Goal: Task Accomplishment & Management: Use online tool/utility

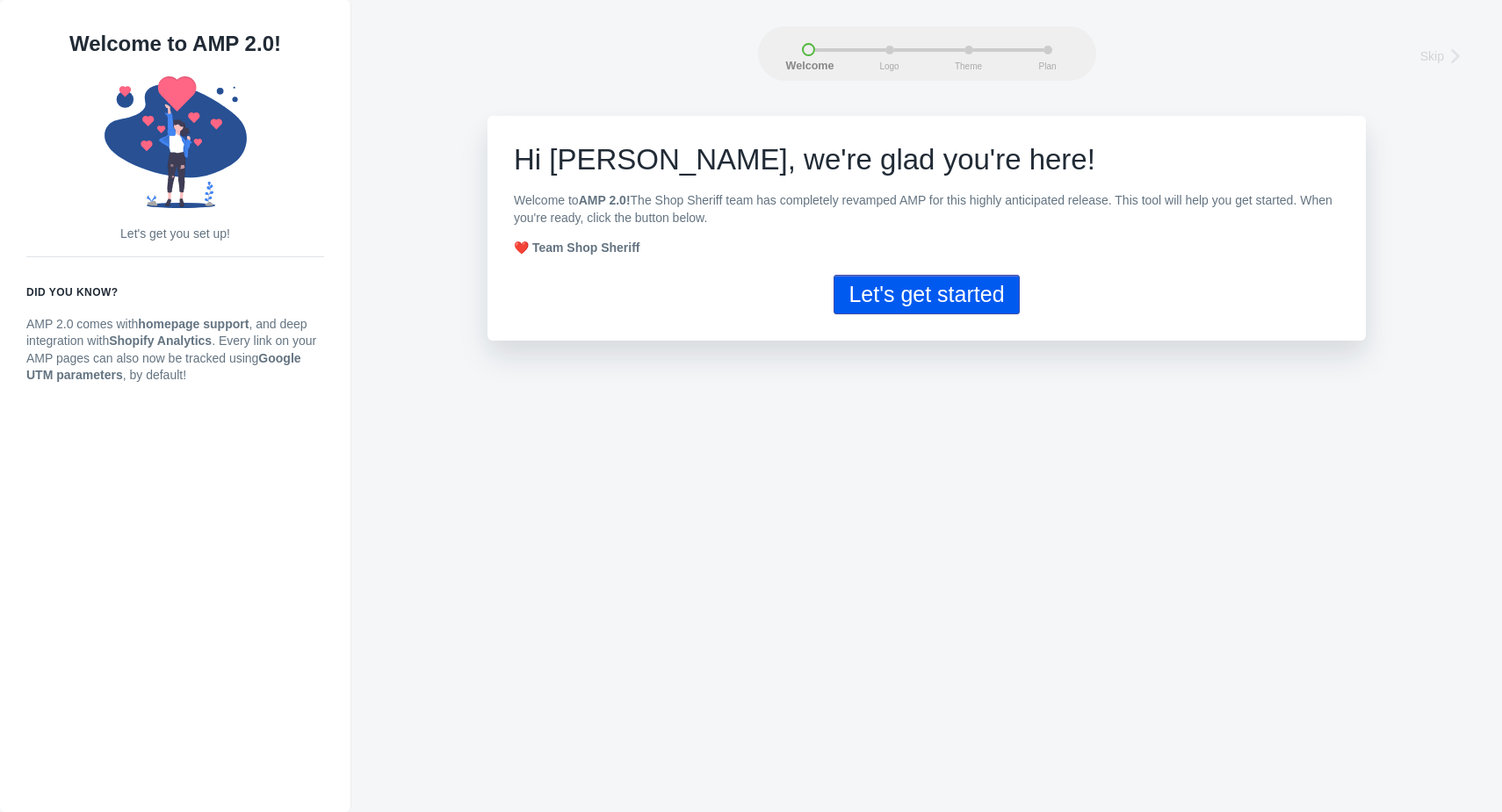
click at [891, 302] on button "Let's get started" at bounding box center [927, 295] width 185 height 40
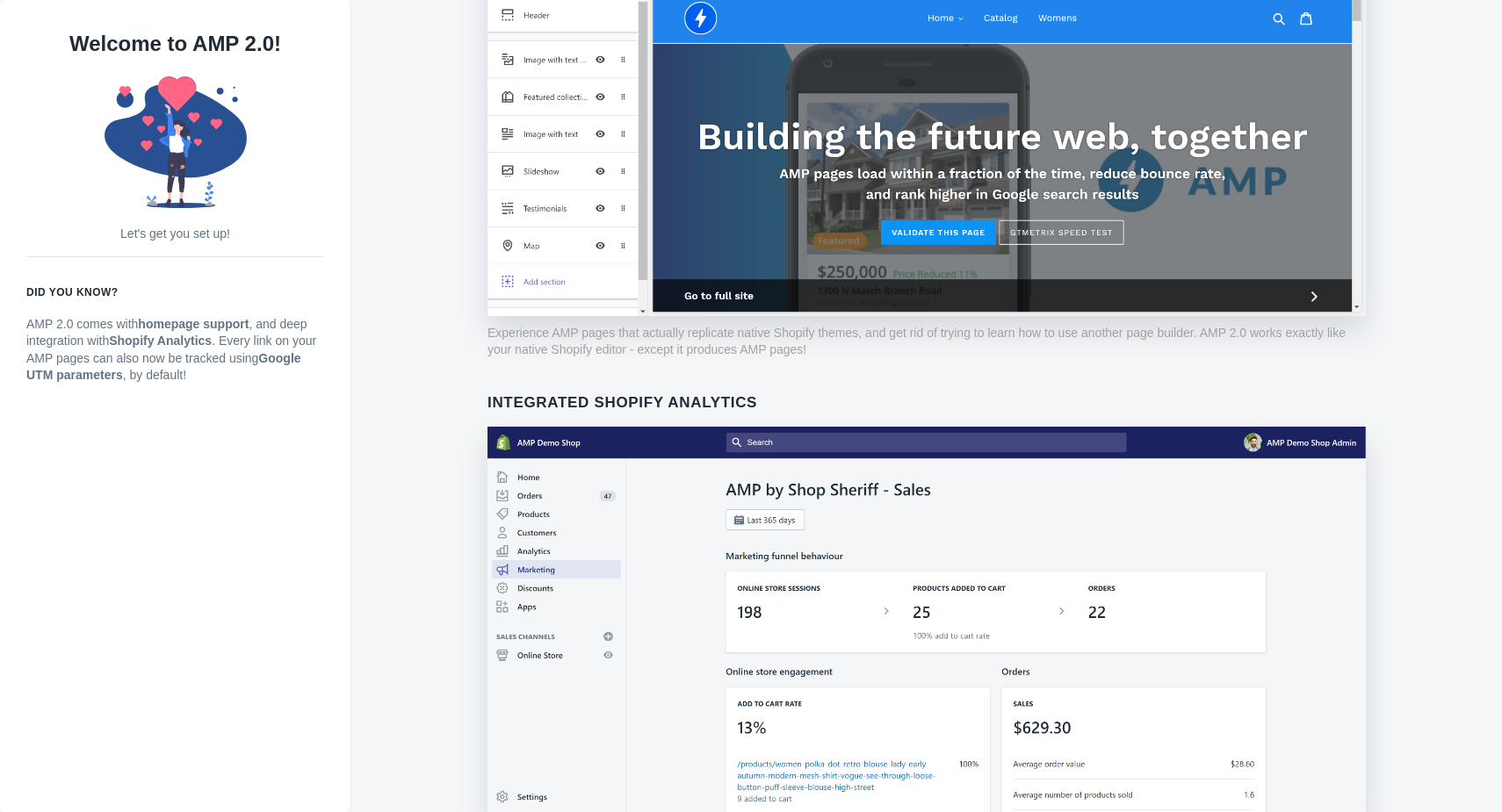
scroll to position [1236, 0]
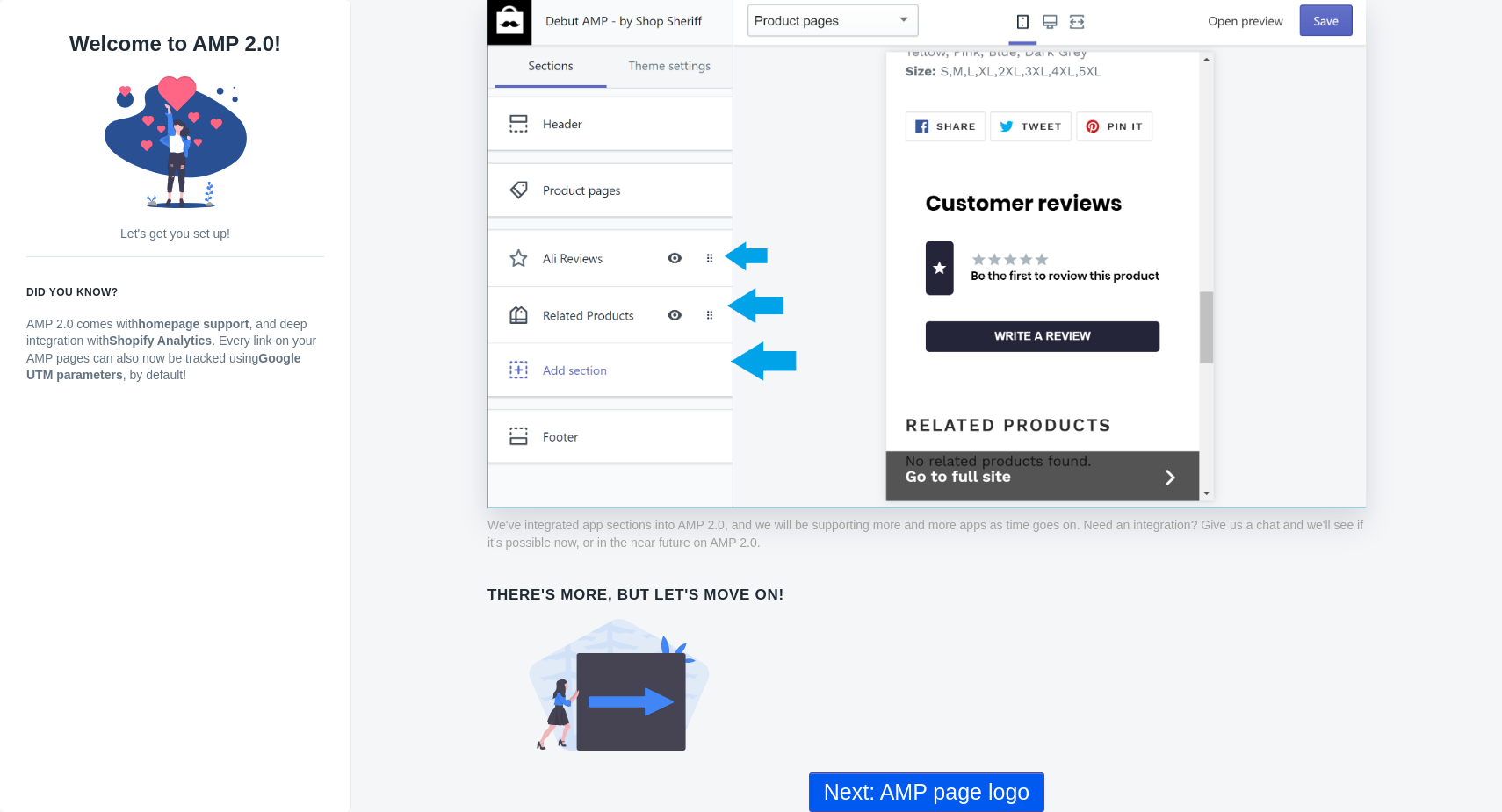
click at [880, 779] on button "Next: AMP page logo" at bounding box center [926, 792] width 235 height 40
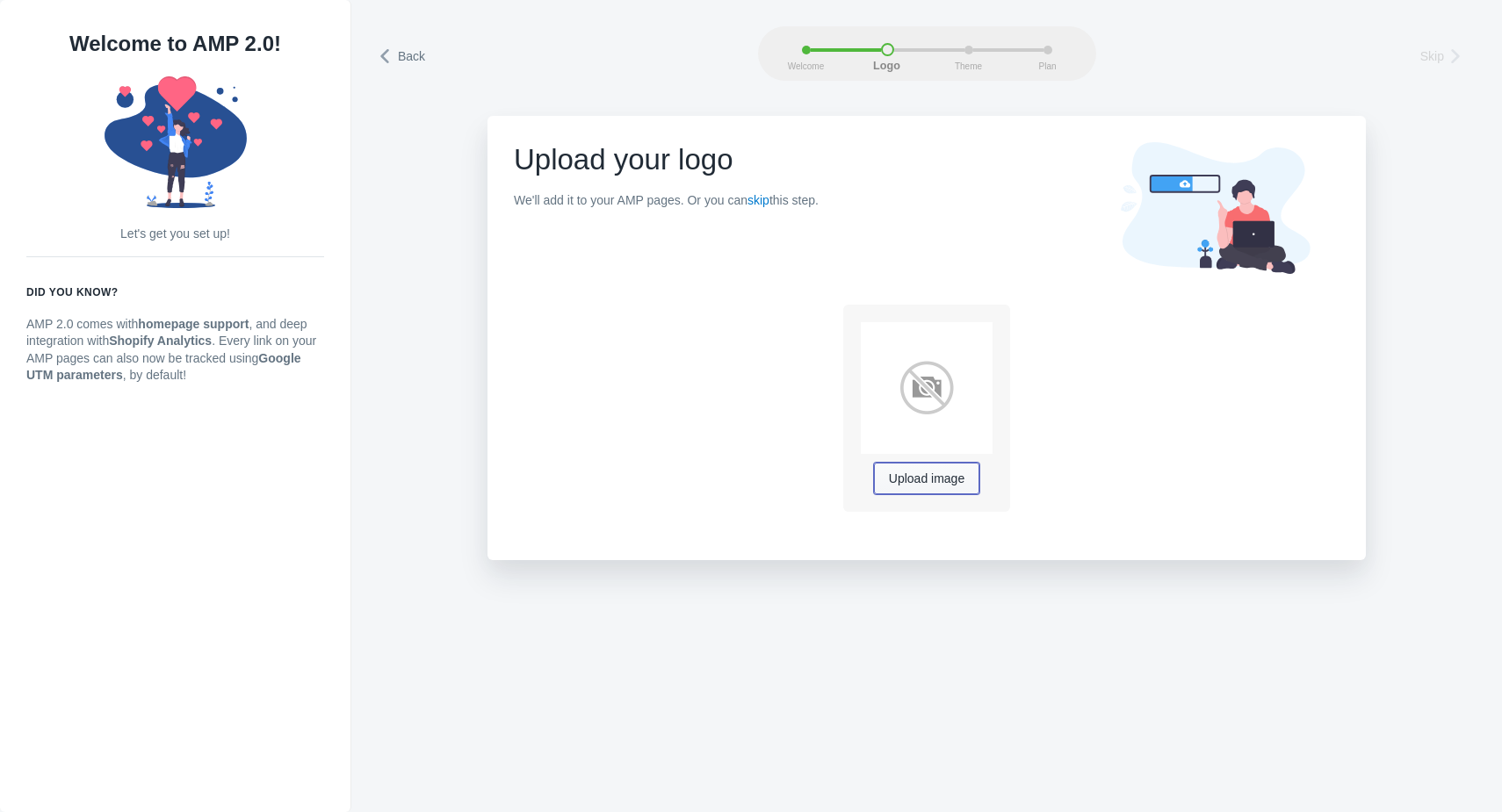
click at [931, 480] on span "Upload image" at bounding box center [927, 479] width 76 height 14
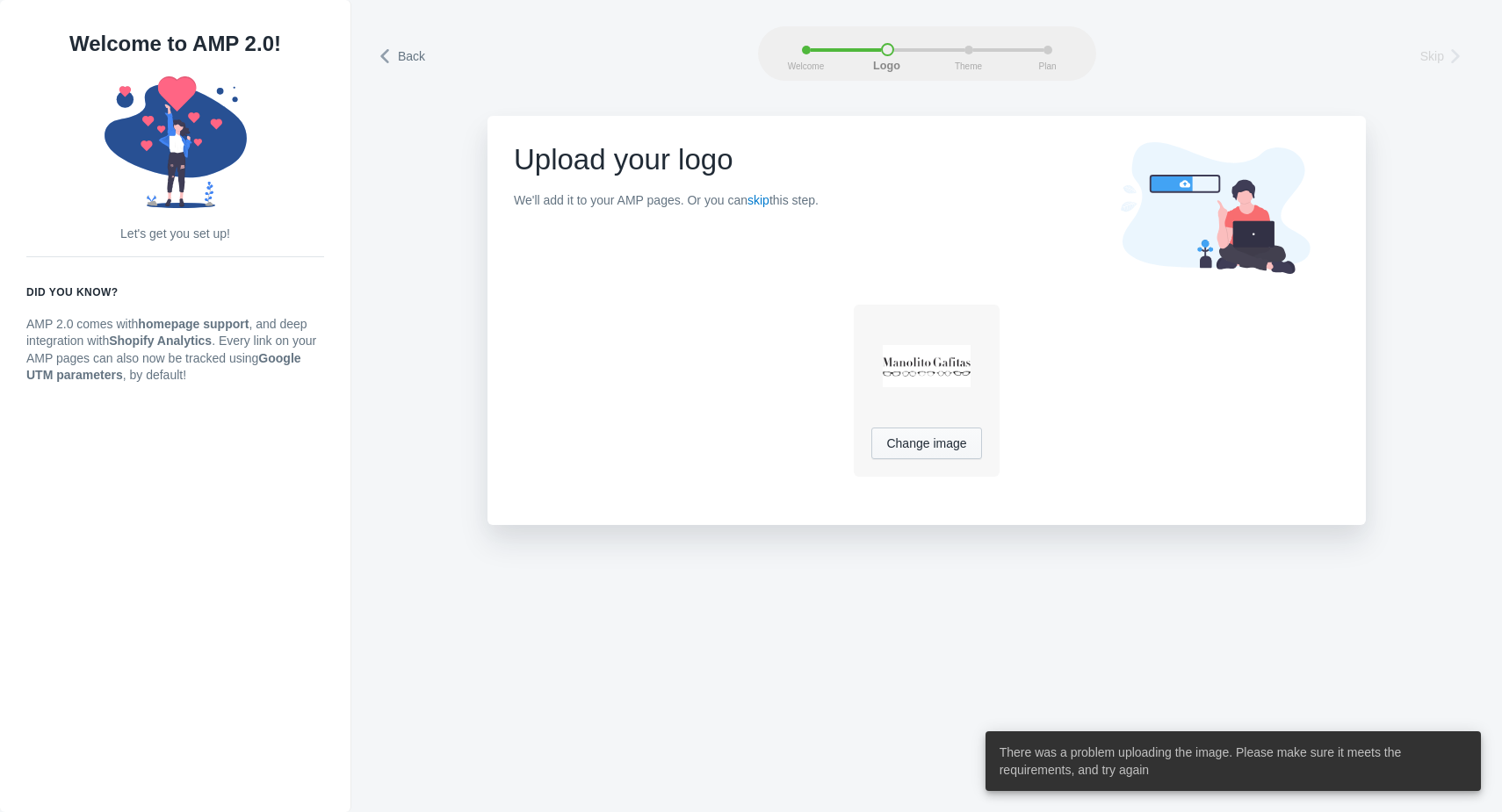
click at [1340, 685] on div "Back Skip Welcome Logo Theme Plan Back Welcome Logo Theme Plan Skip Upload your…" at bounding box center [927, 406] width 1151 height 812
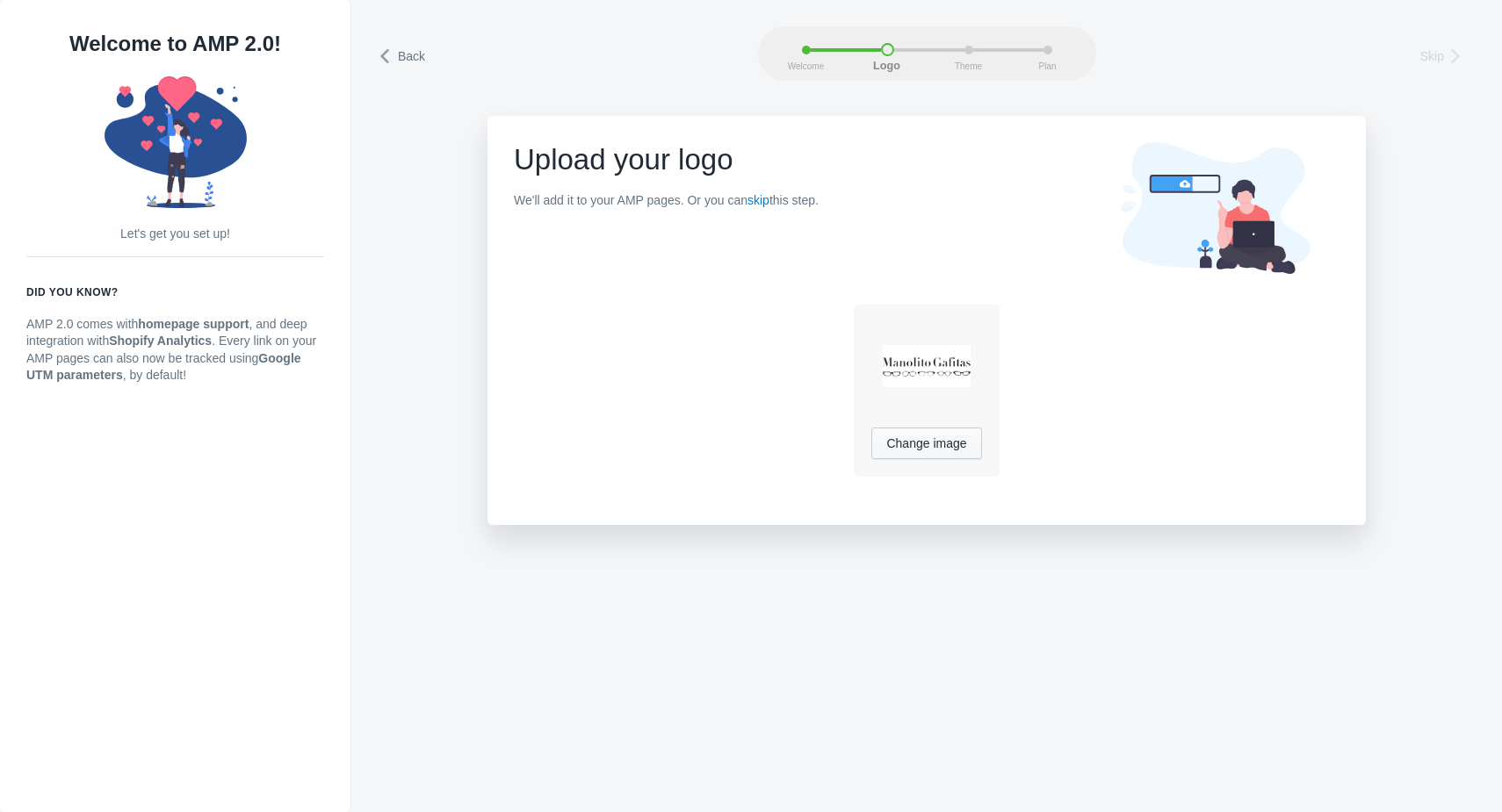
click at [1032, 573] on div "Back Skip Welcome Logo Theme Plan Back Welcome Logo Theme Plan Skip Upload your…" at bounding box center [927, 406] width 1151 height 812
click at [955, 437] on span "Change image" at bounding box center [926, 444] width 80 height 14
click at [199, 285] on h6 "Did you know?" at bounding box center [175, 292] width 298 height 18
click at [174, 95] on use at bounding box center [176, 142] width 143 height 131
click at [378, 52] on icon at bounding box center [386, 56] width 18 height 18
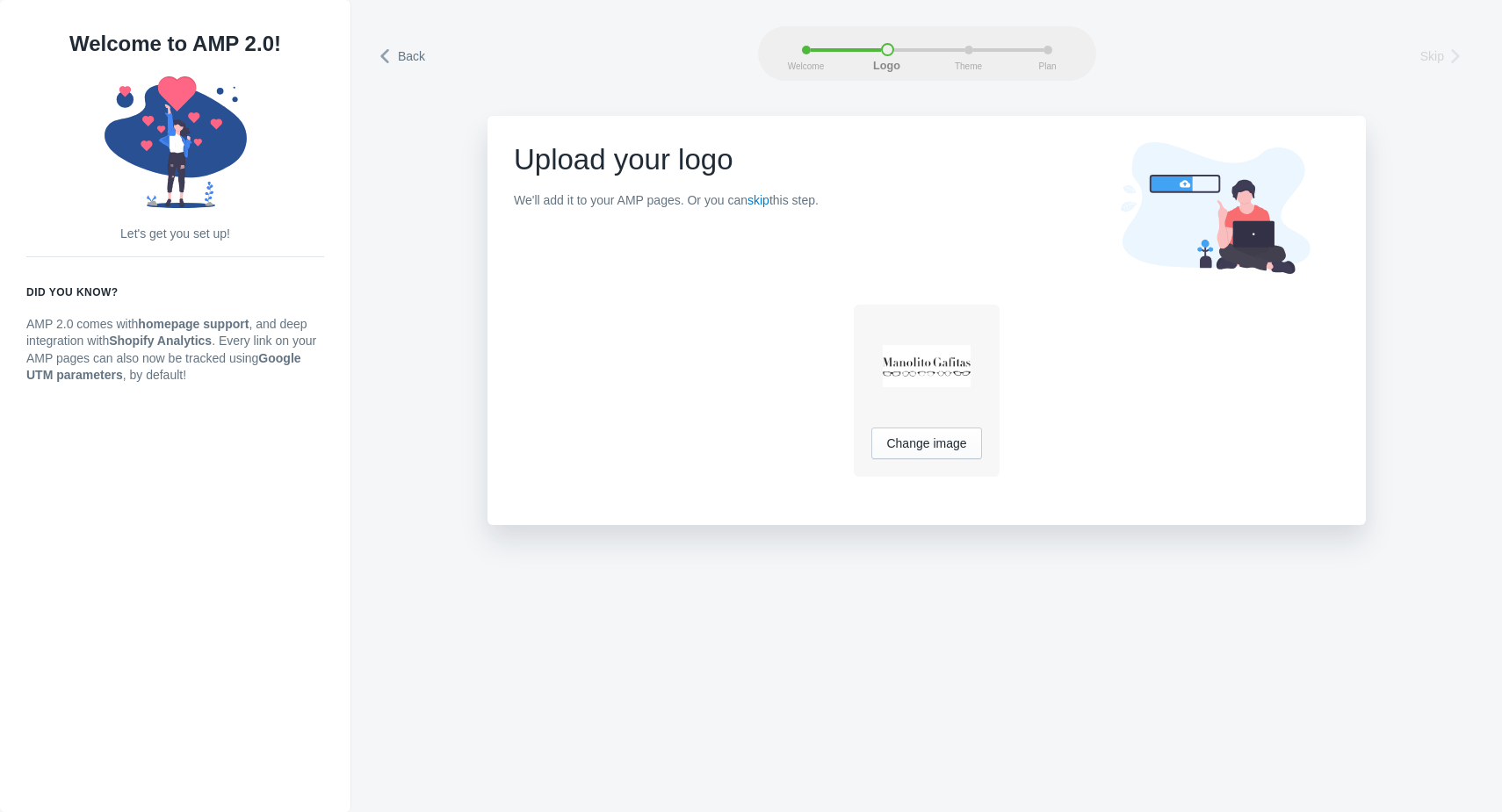
click at [378, 52] on div "Back Welcome Logo Theme Plan Skip" at bounding box center [927, 54] width 1098 height 55
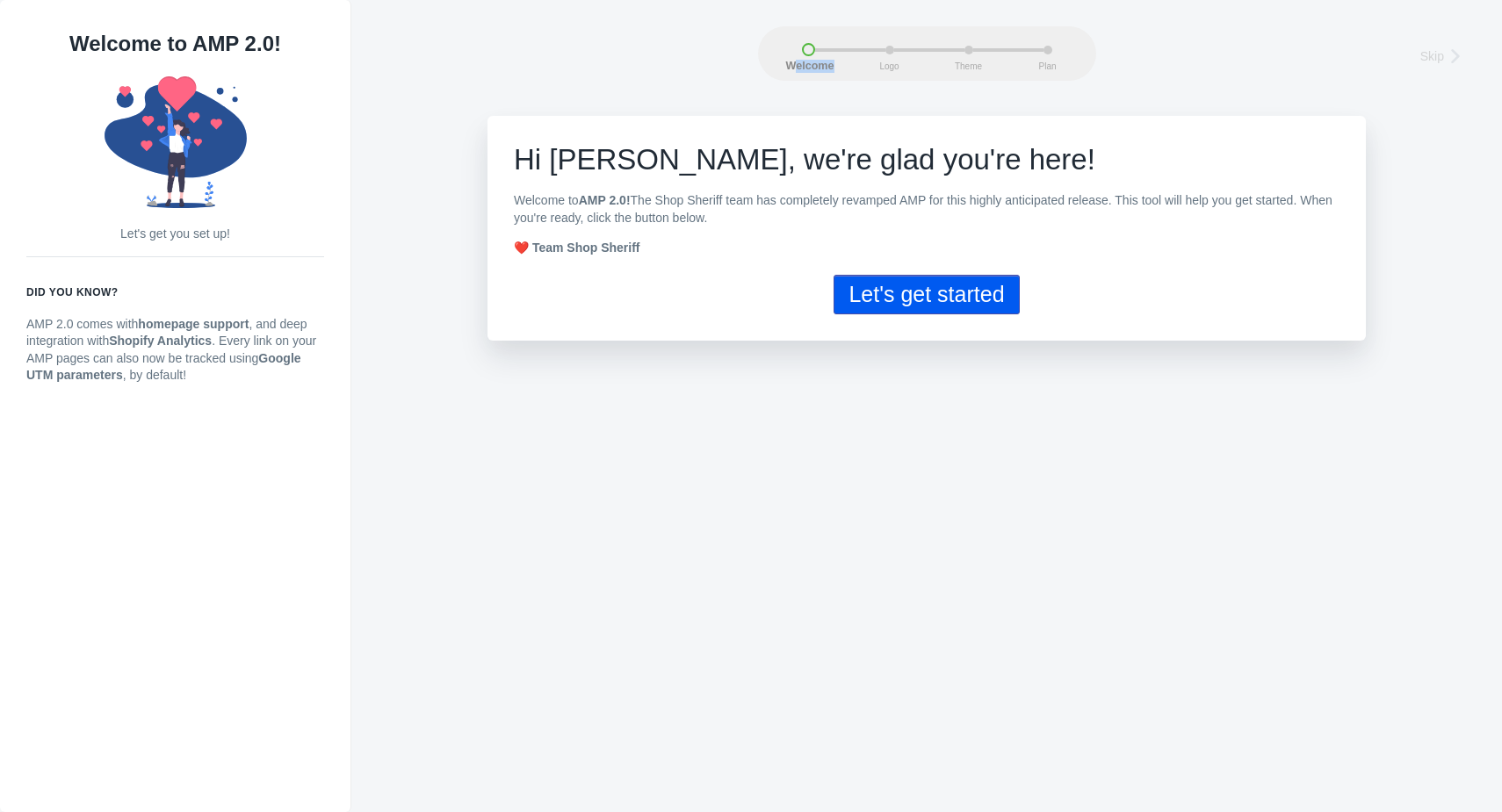
click at [378, 52] on div "Welcome Logo Theme Plan Skip" at bounding box center [927, 54] width 1098 height 55
click at [879, 295] on button "Let's get started" at bounding box center [927, 295] width 185 height 40
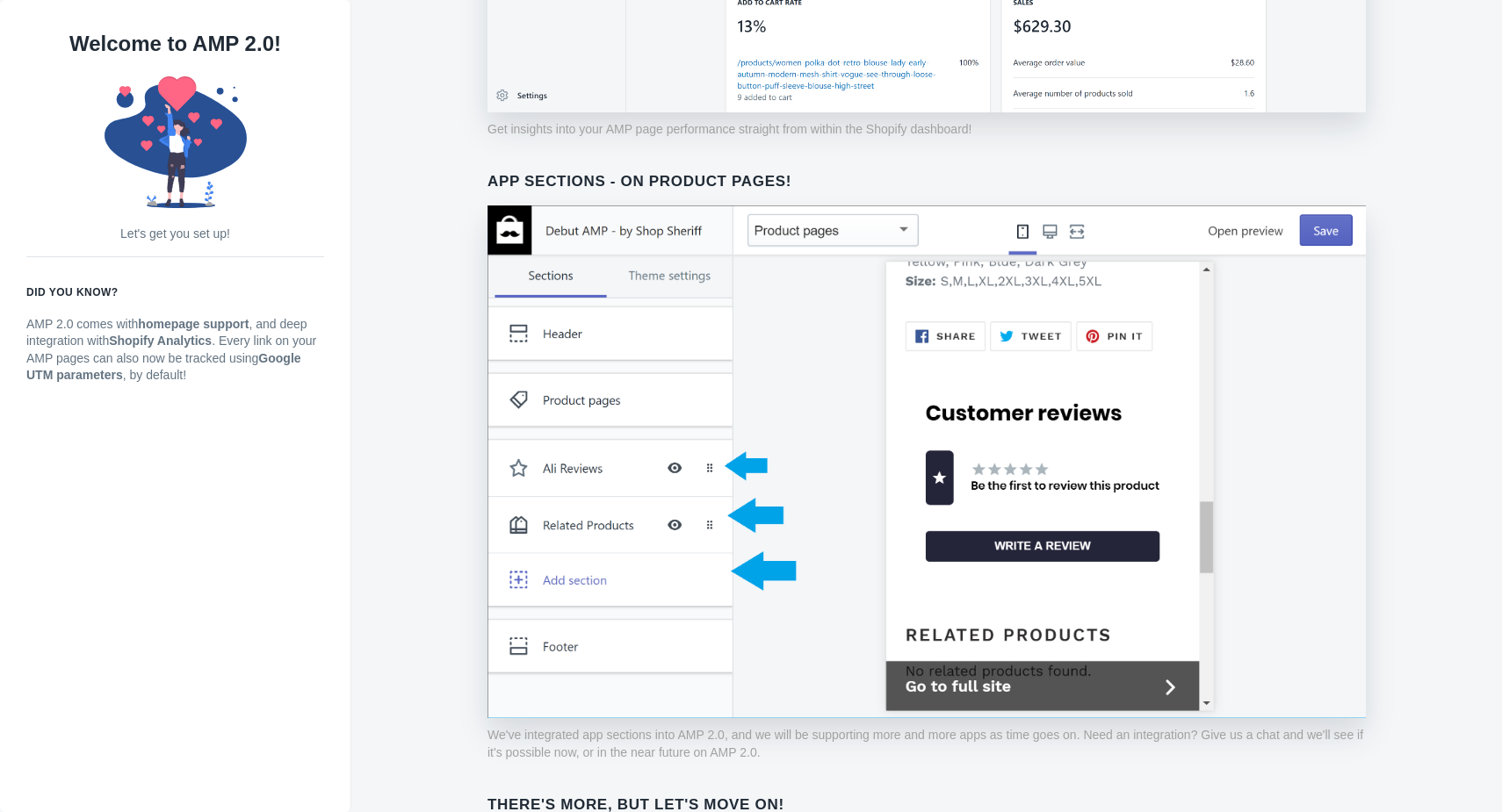
scroll to position [1236, 0]
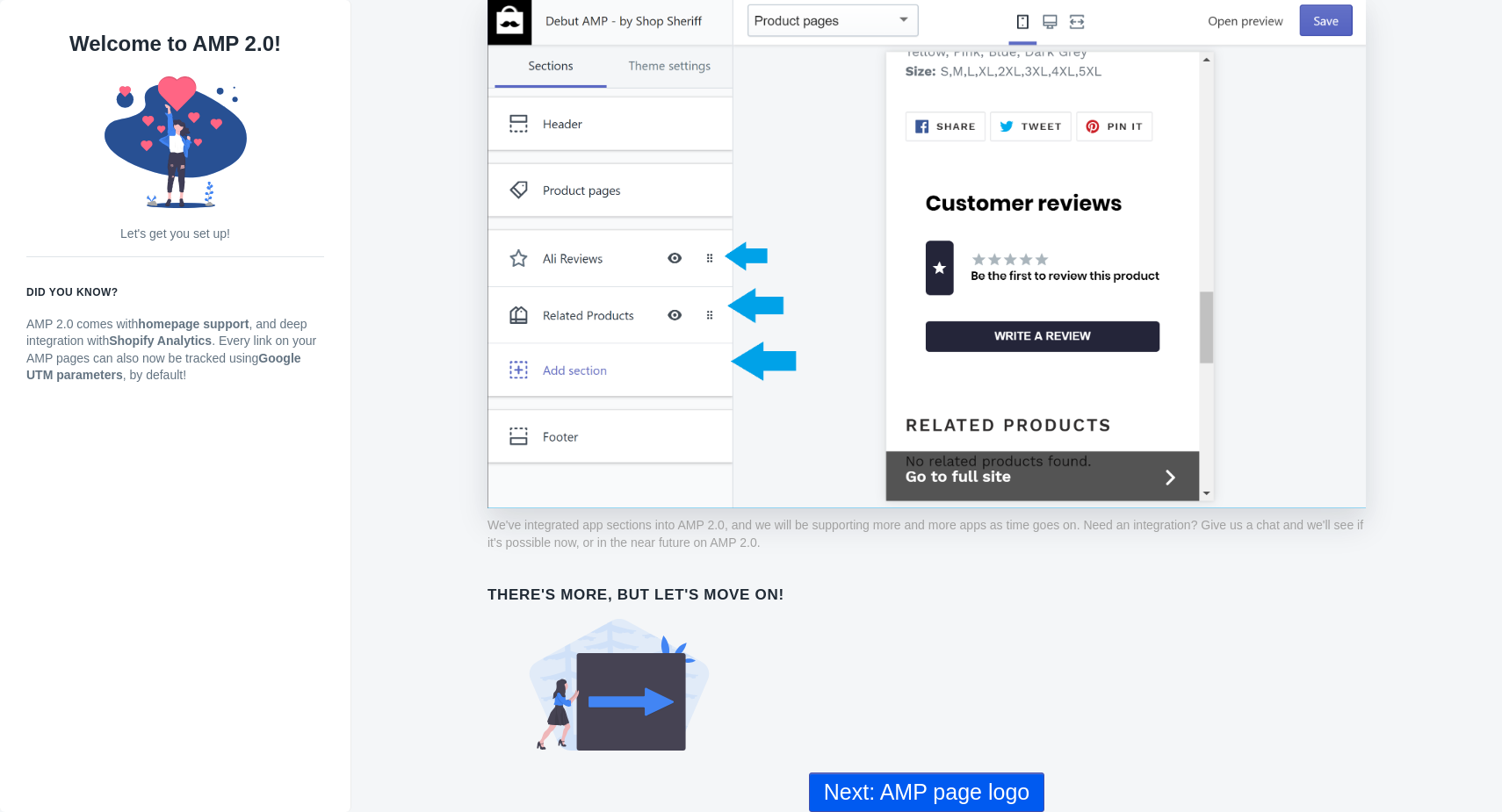
click at [629, 688] on use at bounding box center [620, 685] width 180 height 131
click at [994, 787] on button "Next: AMP page logo" at bounding box center [926, 792] width 235 height 40
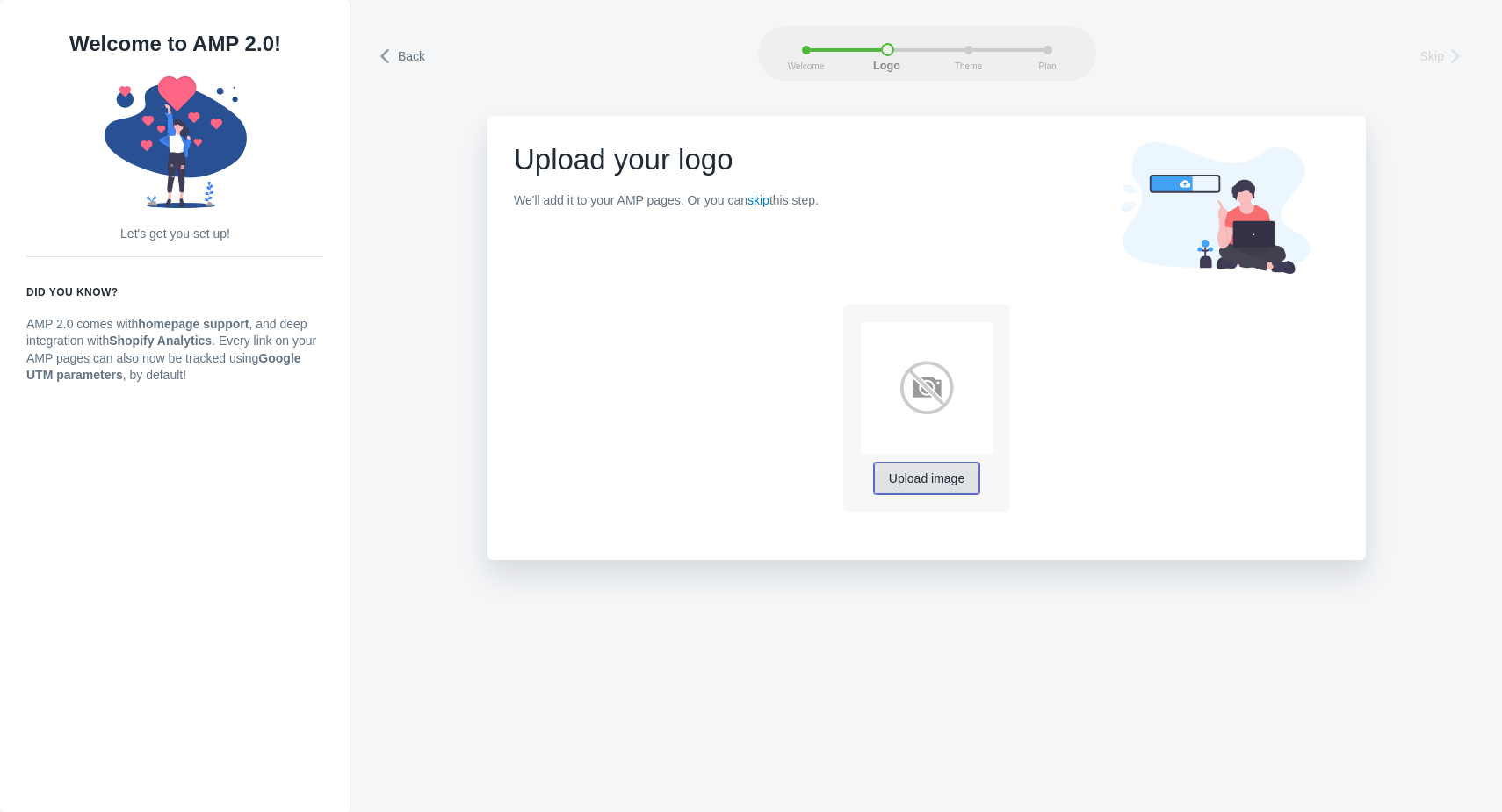
click at [925, 465] on button "Upload image" at bounding box center [927, 478] width 106 height 31
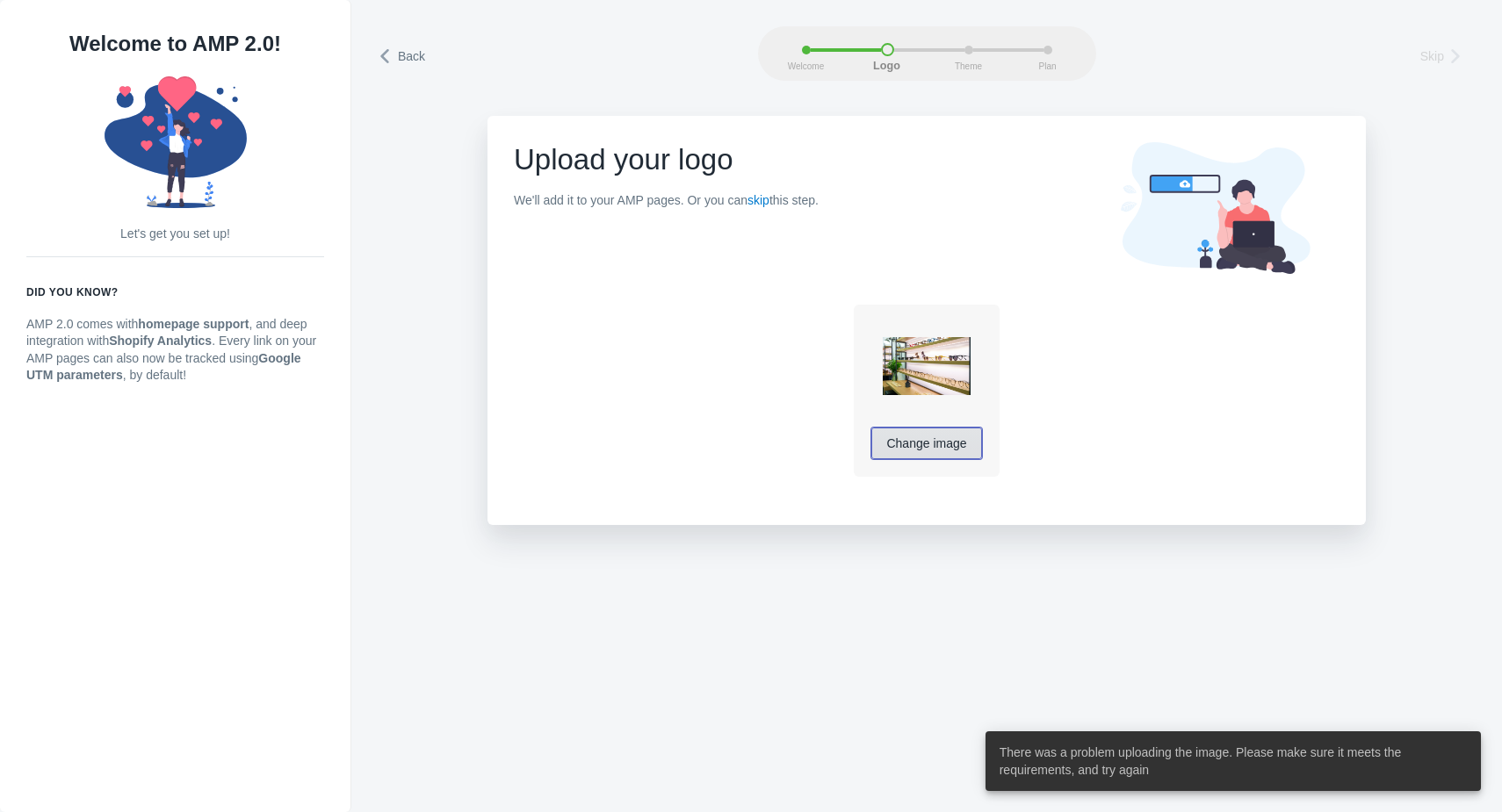
click at [925, 455] on button "Change image" at bounding box center [926, 443] width 110 height 31
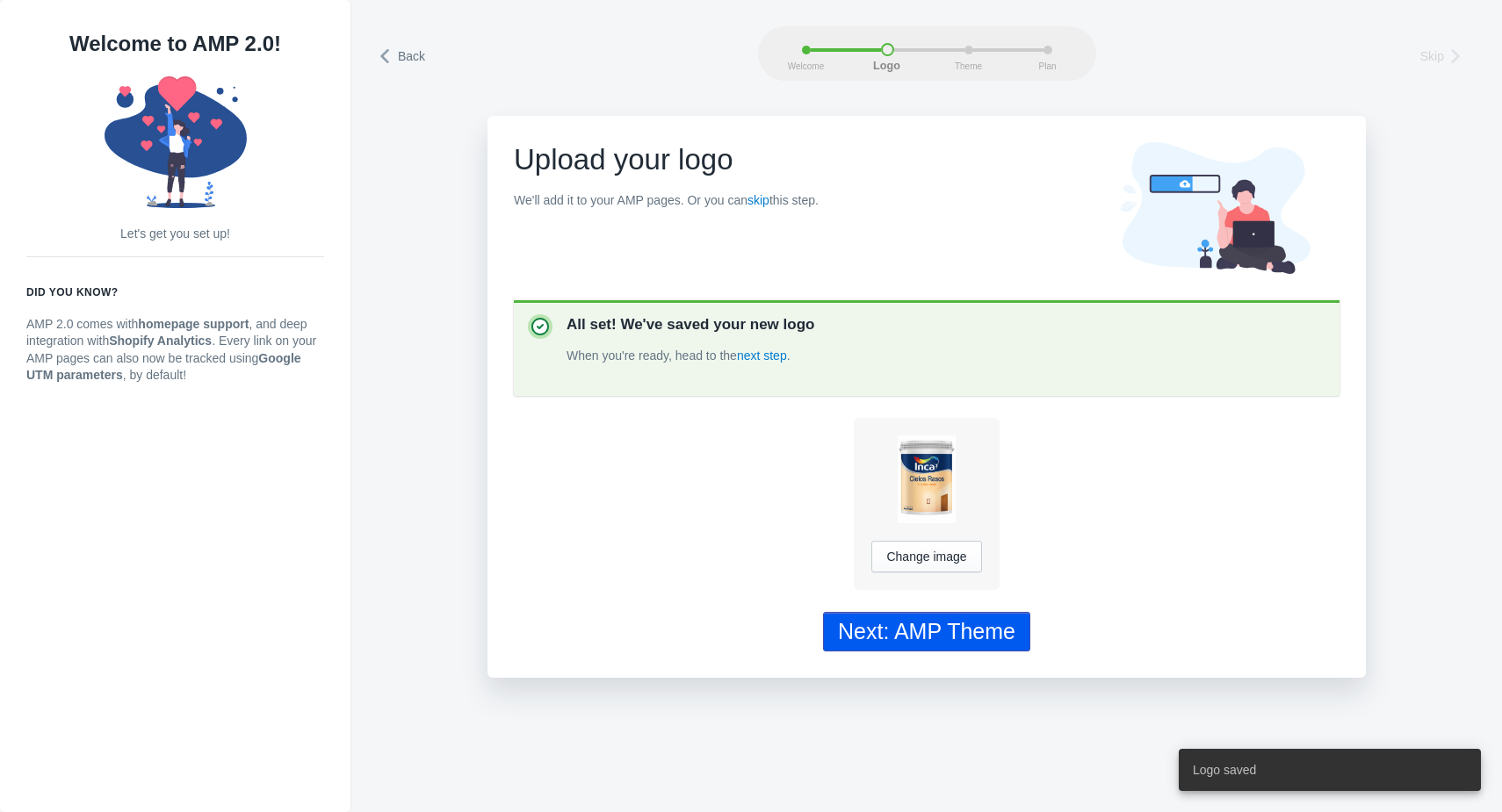
click at [1183, 185] on use at bounding box center [1216, 208] width 189 height 131
click at [917, 640] on div "Next: AMP Theme" at bounding box center [927, 632] width 178 height 25
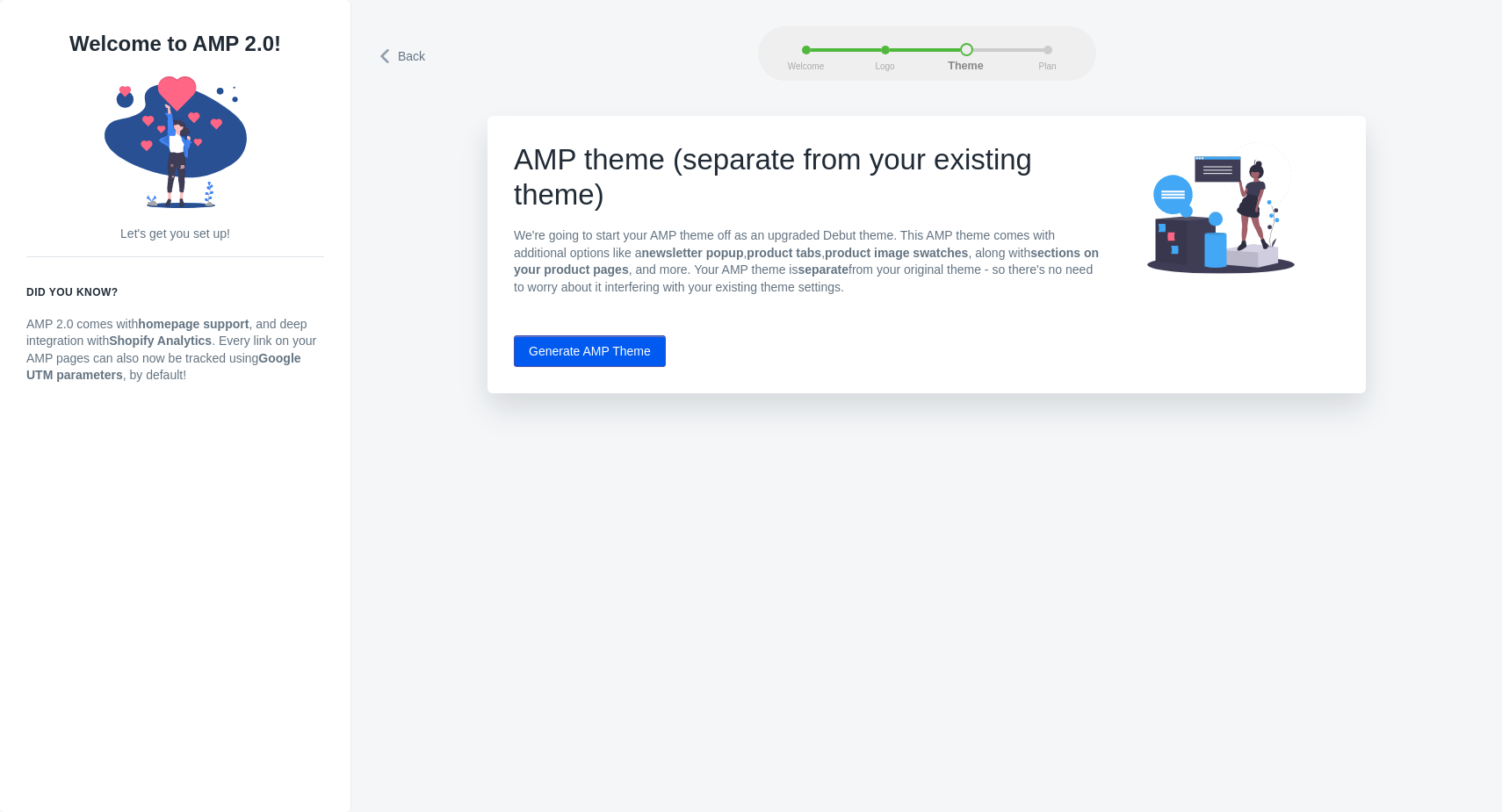
click at [626, 353] on button "Generate AMP Theme" at bounding box center [589, 350] width 152 height 31
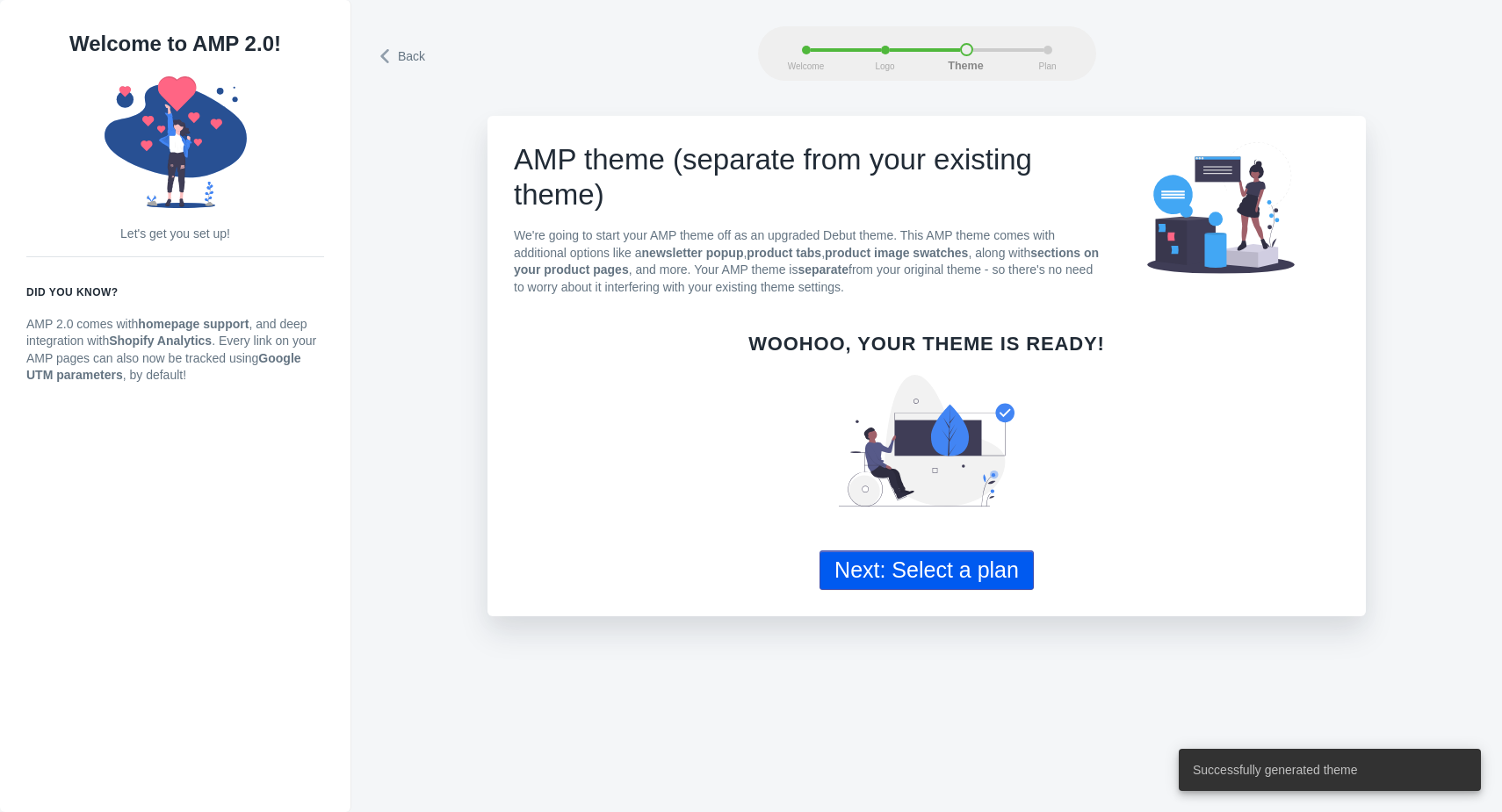
click at [418, 57] on span "Back" at bounding box center [411, 56] width 27 height 18
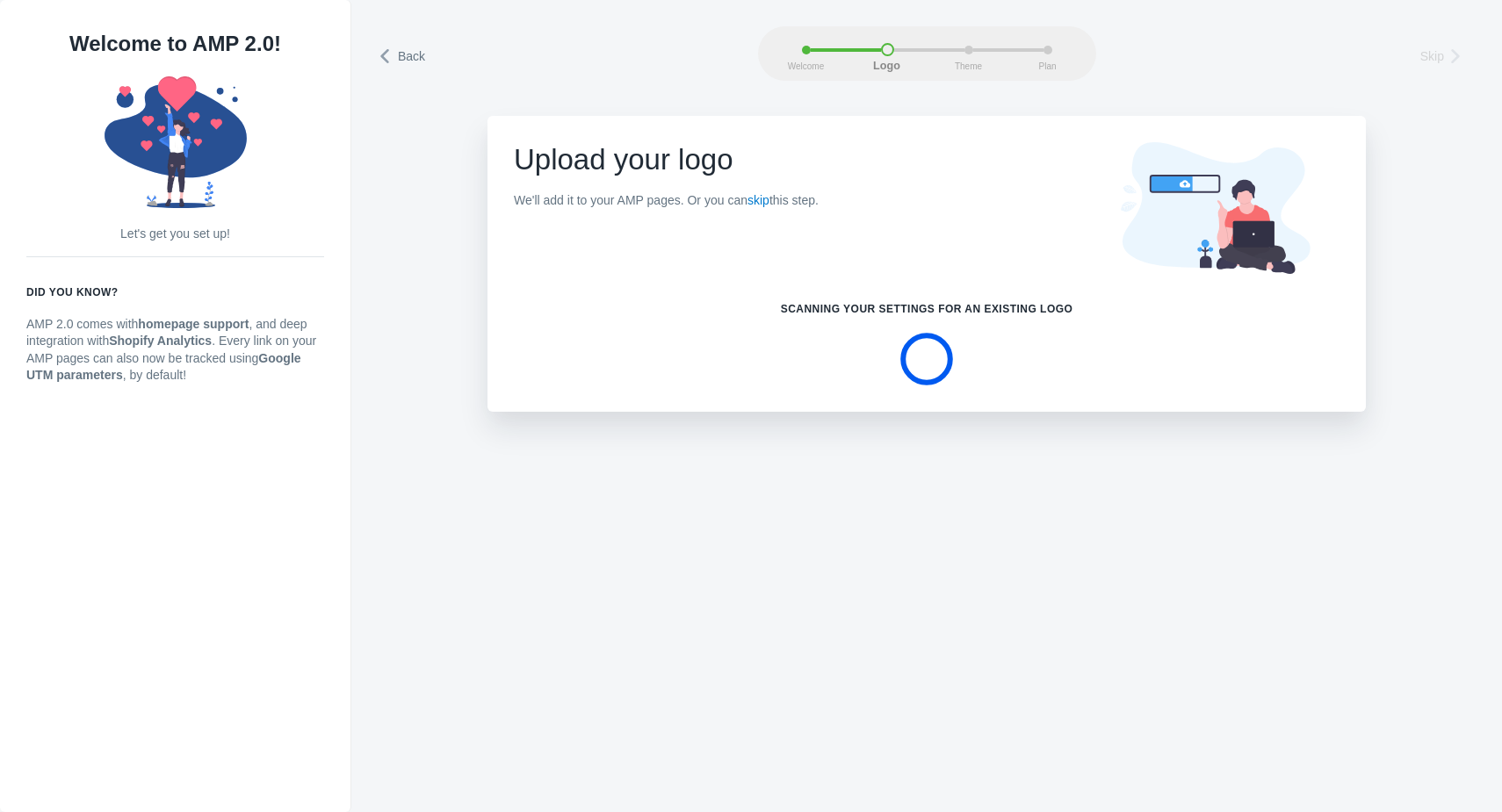
click at [418, 57] on span "Back" at bounding box center [411, 56] width 27 height 18
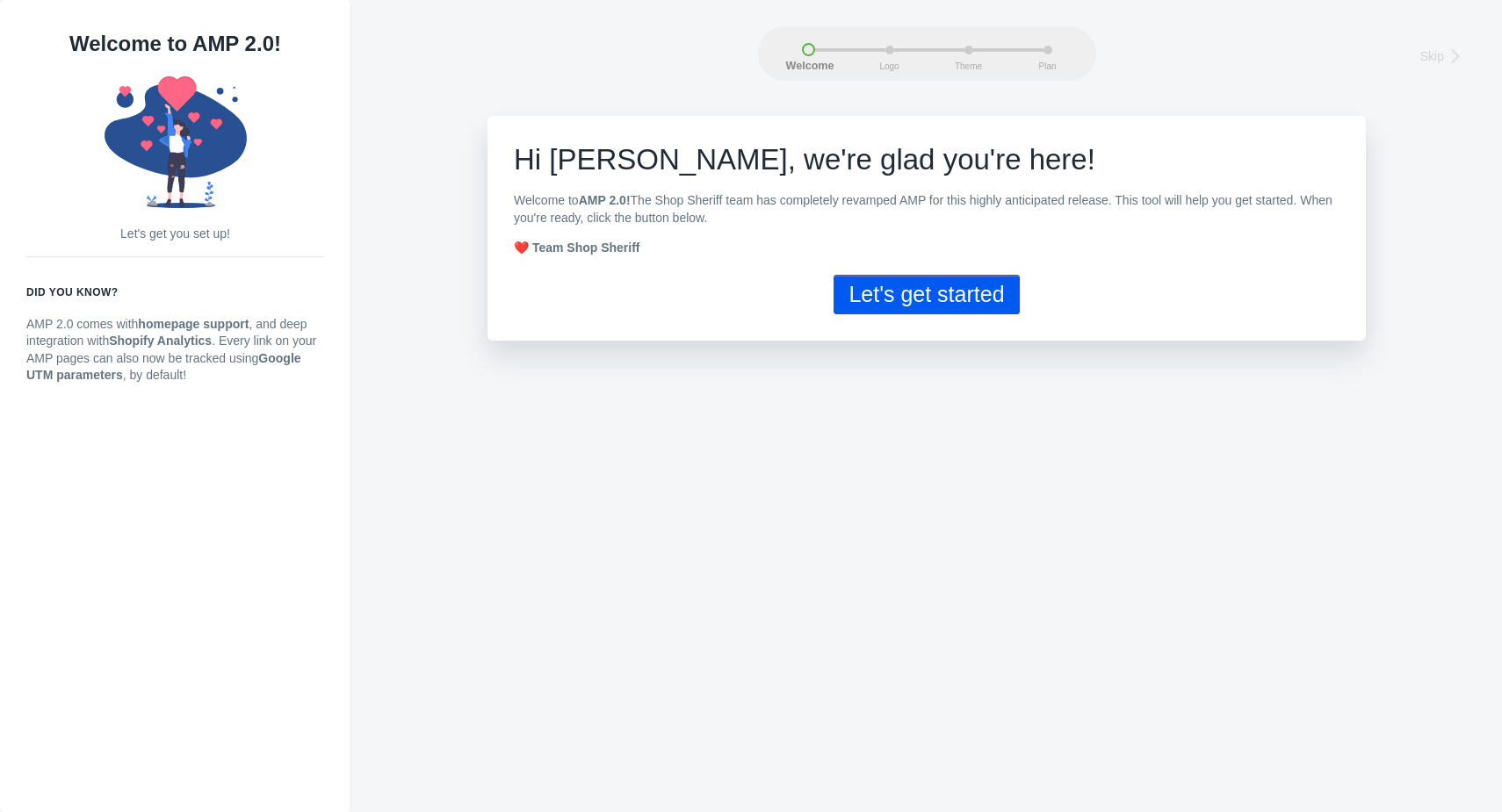
click at [111, 62] on div "Welcome to AMP 2.0! Let's get you set up! Did you know? AMP 2.0 comes with home…" at bounding box center [175, 211] width 298 height 371
click at [149, 147] on use at bounding box center [176, 142] width 143 height 131
click at [119, 287] on h6 "Did you know?" at bounding box center [175, 292] width 298 height 18
click at [140, 107] on icon at bounding box center [175, 142] width 264 height 131
